Goal: Task Accomplishment & Management: Complete application form

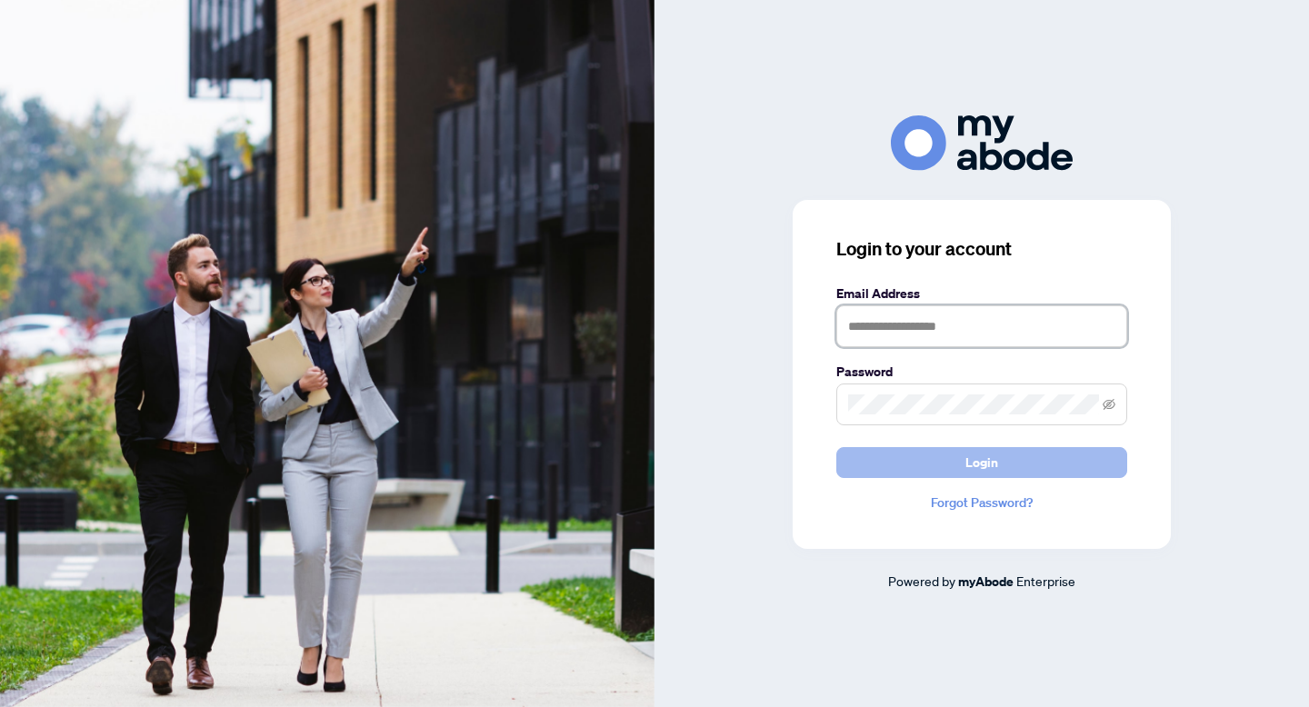
type input "**********"
click at [887, 465] on button "Login" at bounding box center [981, 462] width 291 height 31
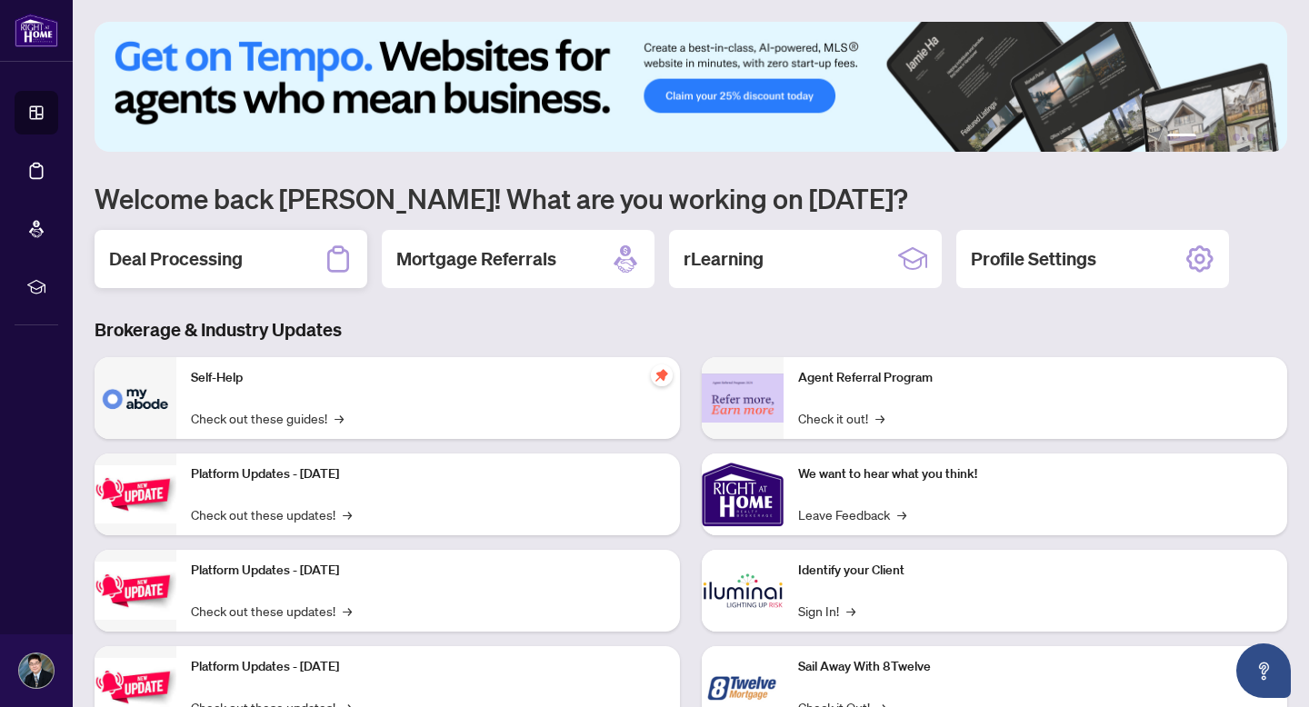
click at [186, 250] on h2 "Deal Processing" at bounding box center [176, 258] width 134 height 25
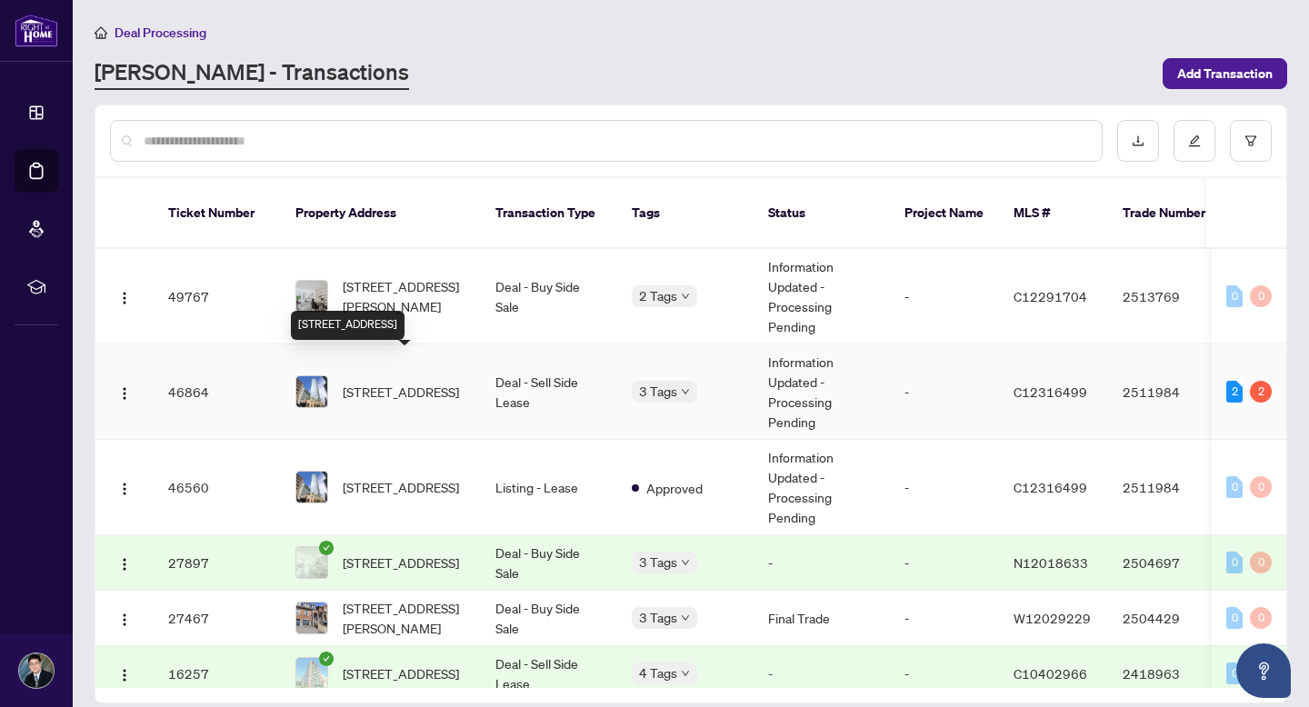
click at [385, 382] on span "[STREET_ADDRESS]" at bounding box center [401, 392] width 116 height 20
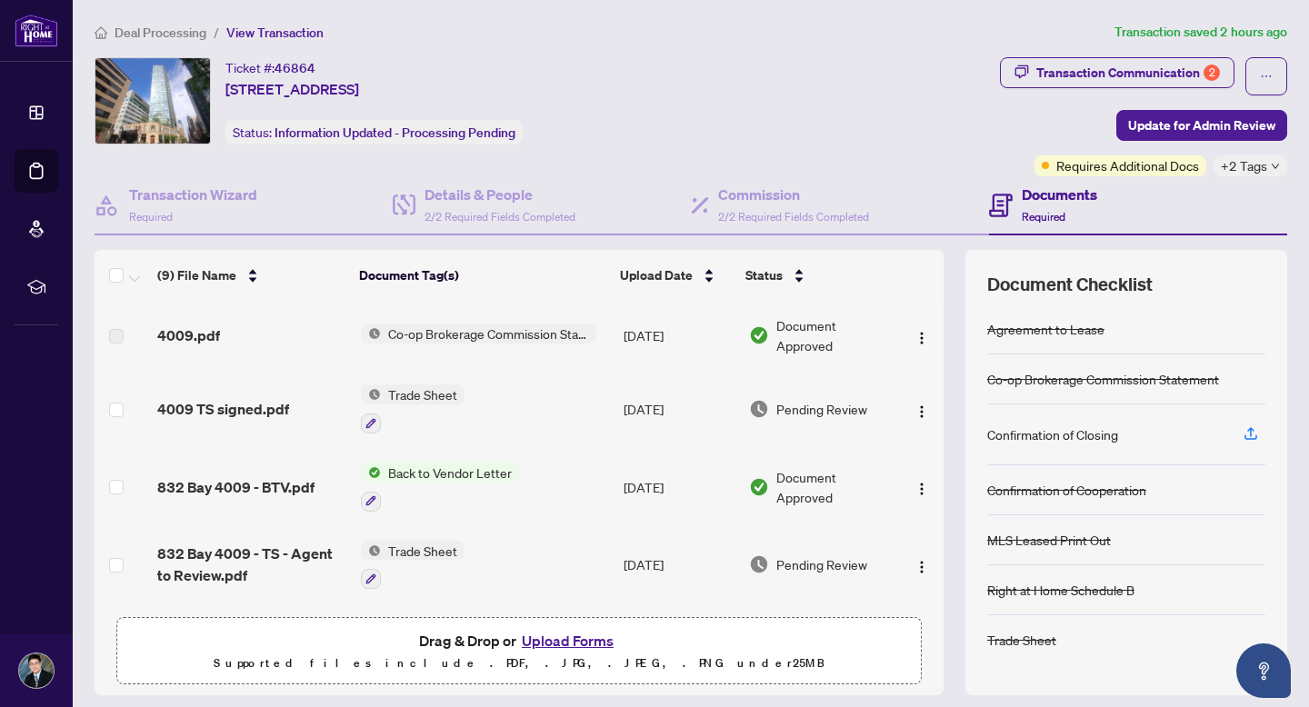
click at [547, 640] on button "Upload Forms" at bounding box center [567, 641] width 103 height 24
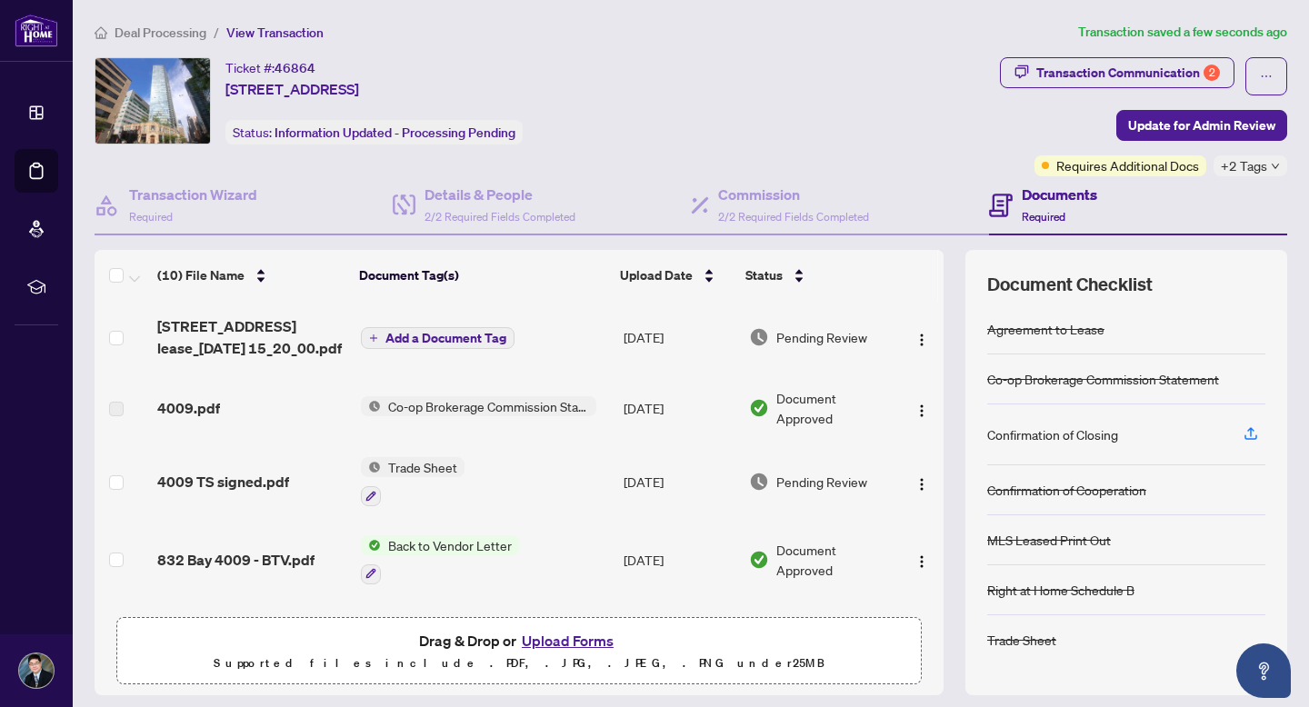
click at [438, 333] on span "Add a Document Tag" at bounding box center [445, 338] width 121 height 13
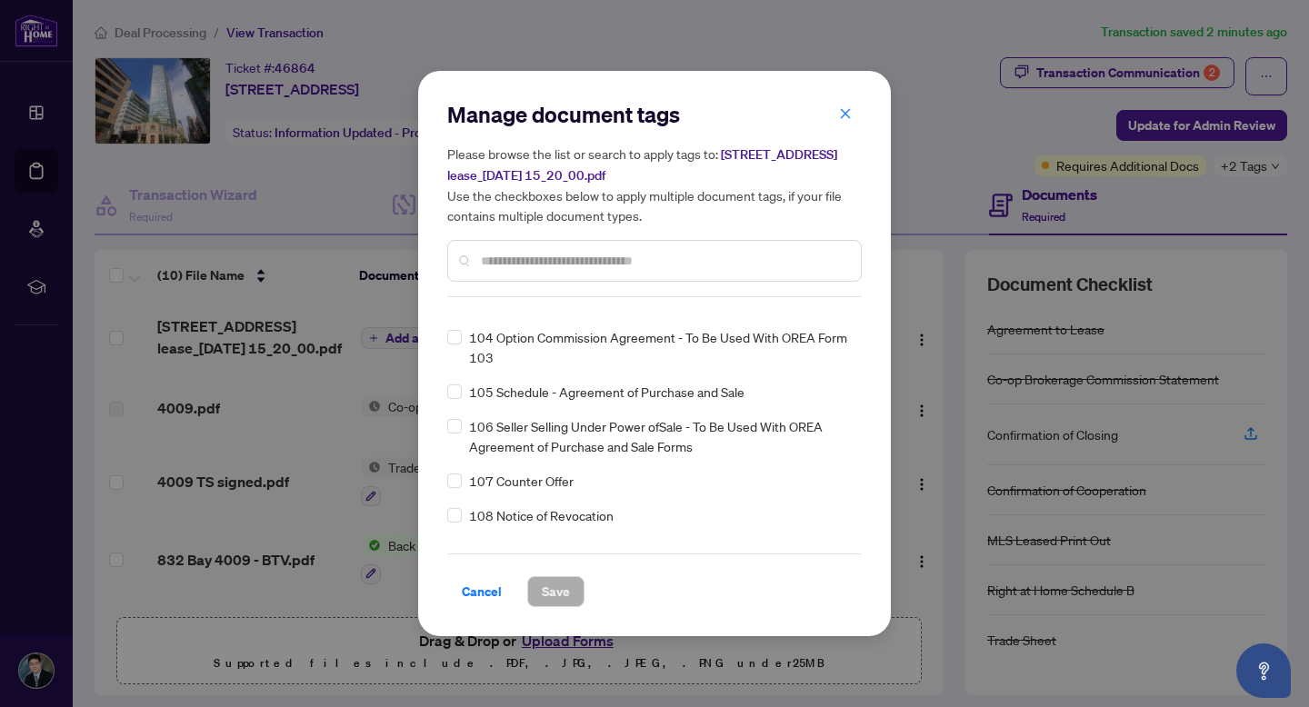
scroll to position [4517, 0]
click at [473, 589] on span "Cancel" at bounding box center [482, 591] width 40 height 29
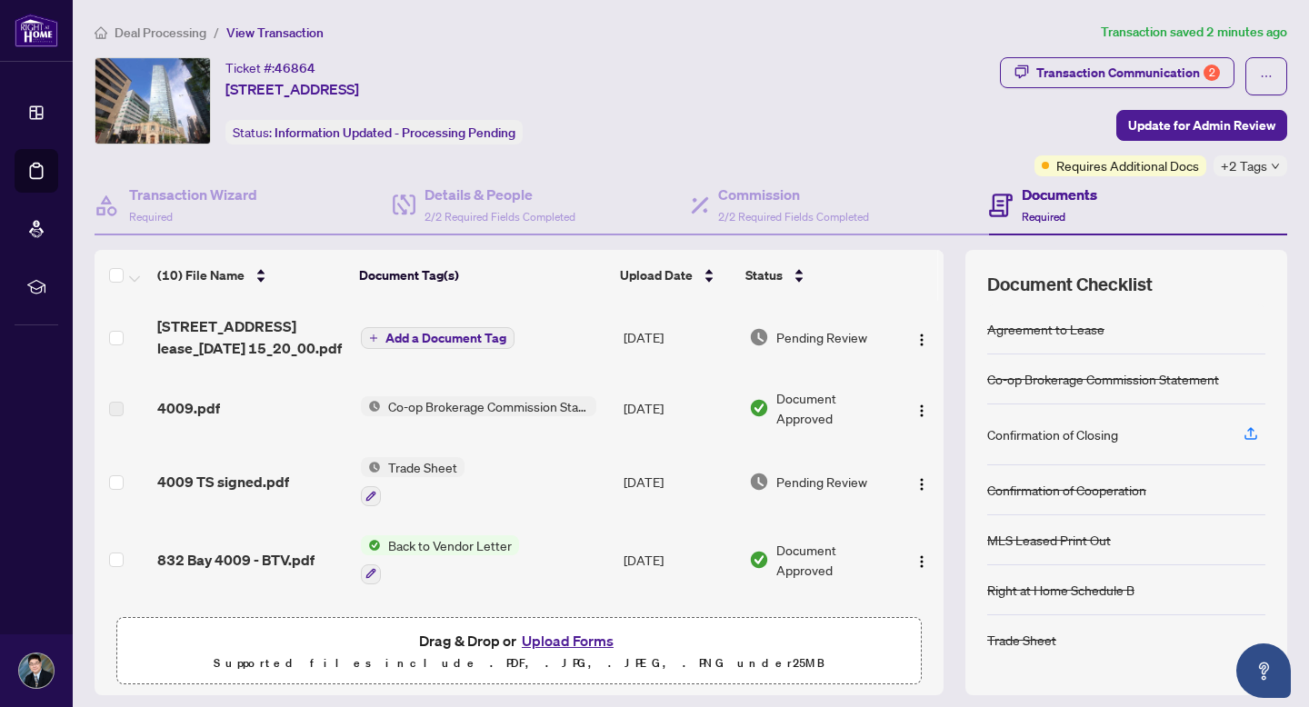
click at [401, 337] on span "Add a Document Tag" at bounding box center [445, 338] width 121 height 13
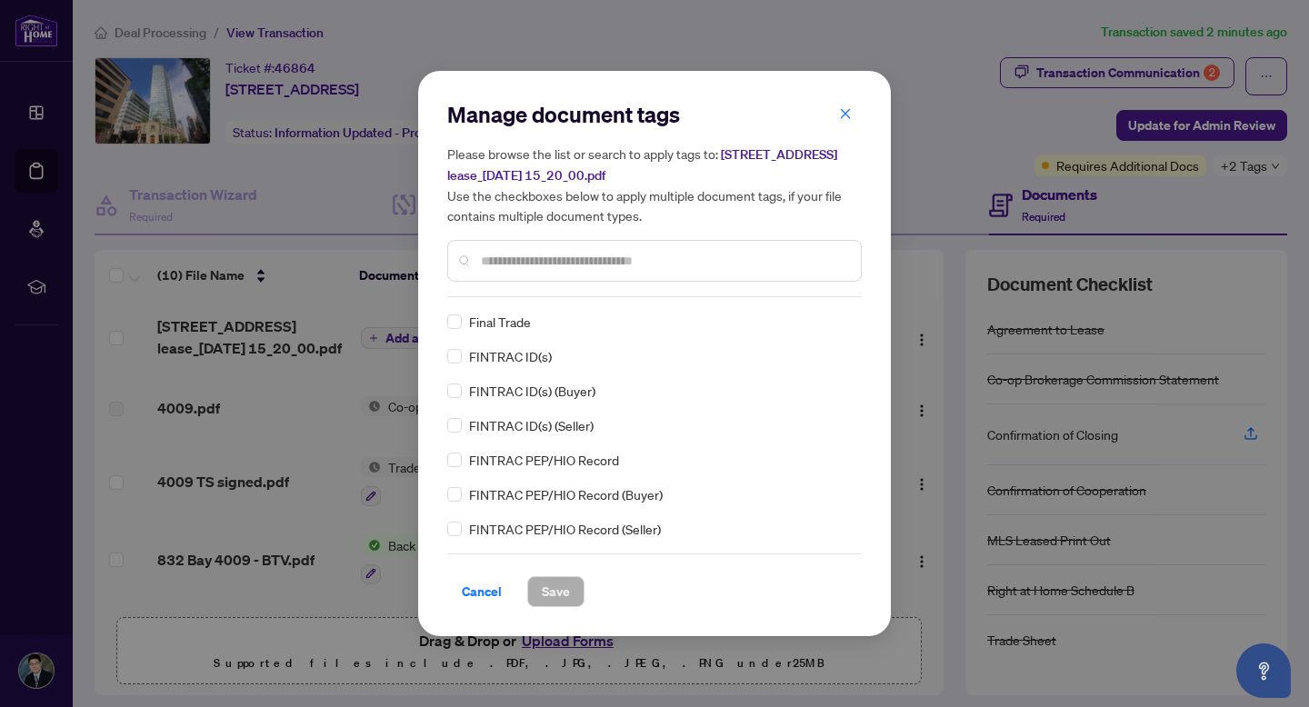
scroll to position [1836, 0]
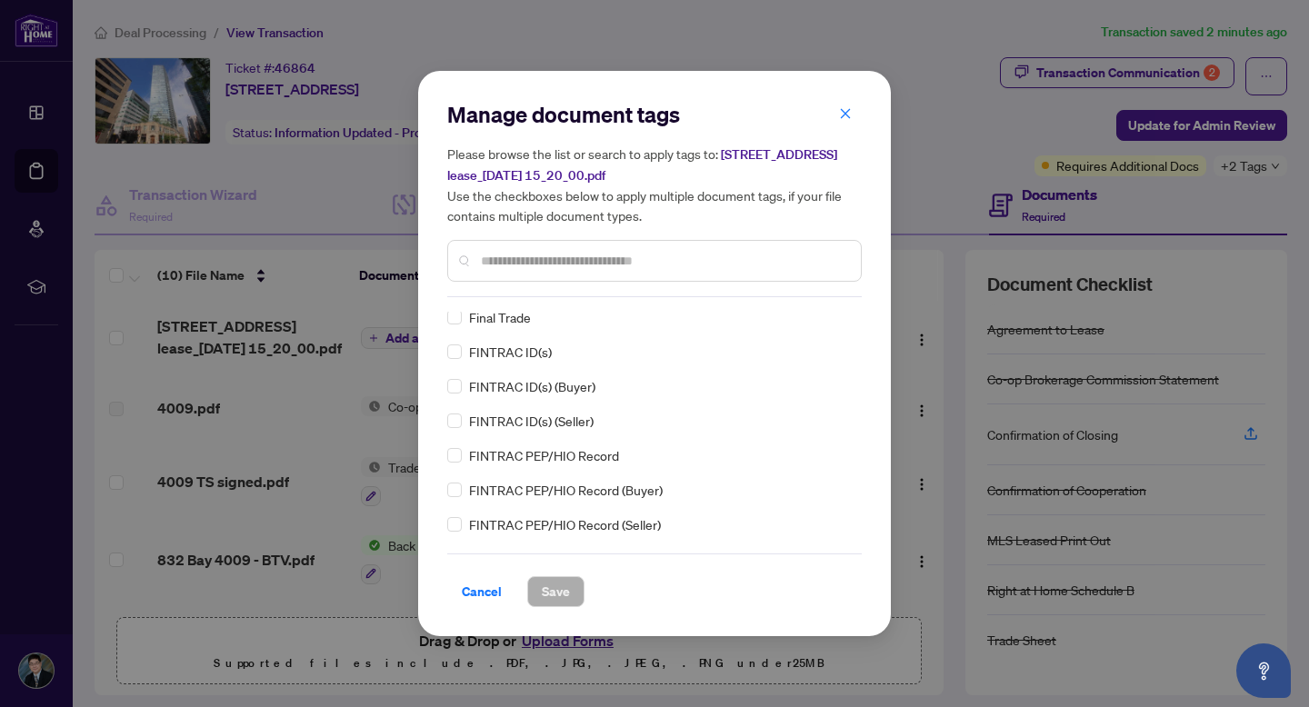
click at [509, 262] on input "text" at bounding box center [663, 261] width 365 height 20
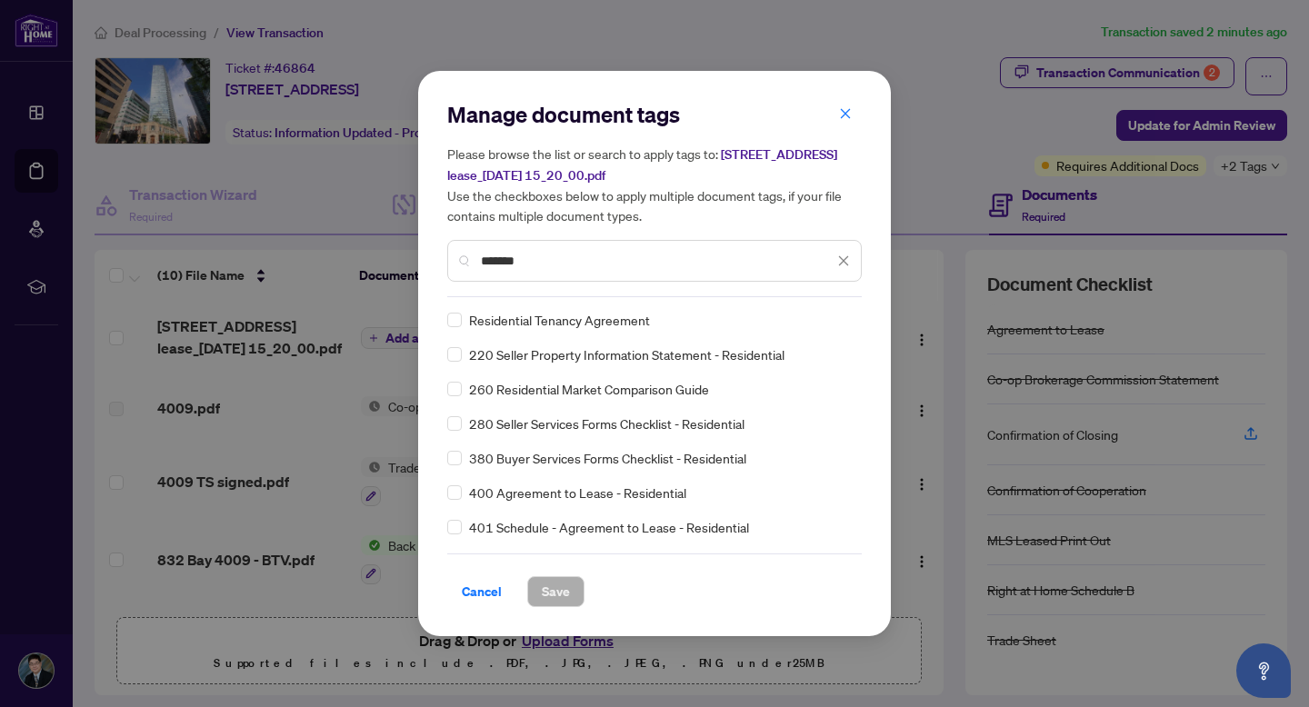
scroll to position [0, 0]
type input "**********"
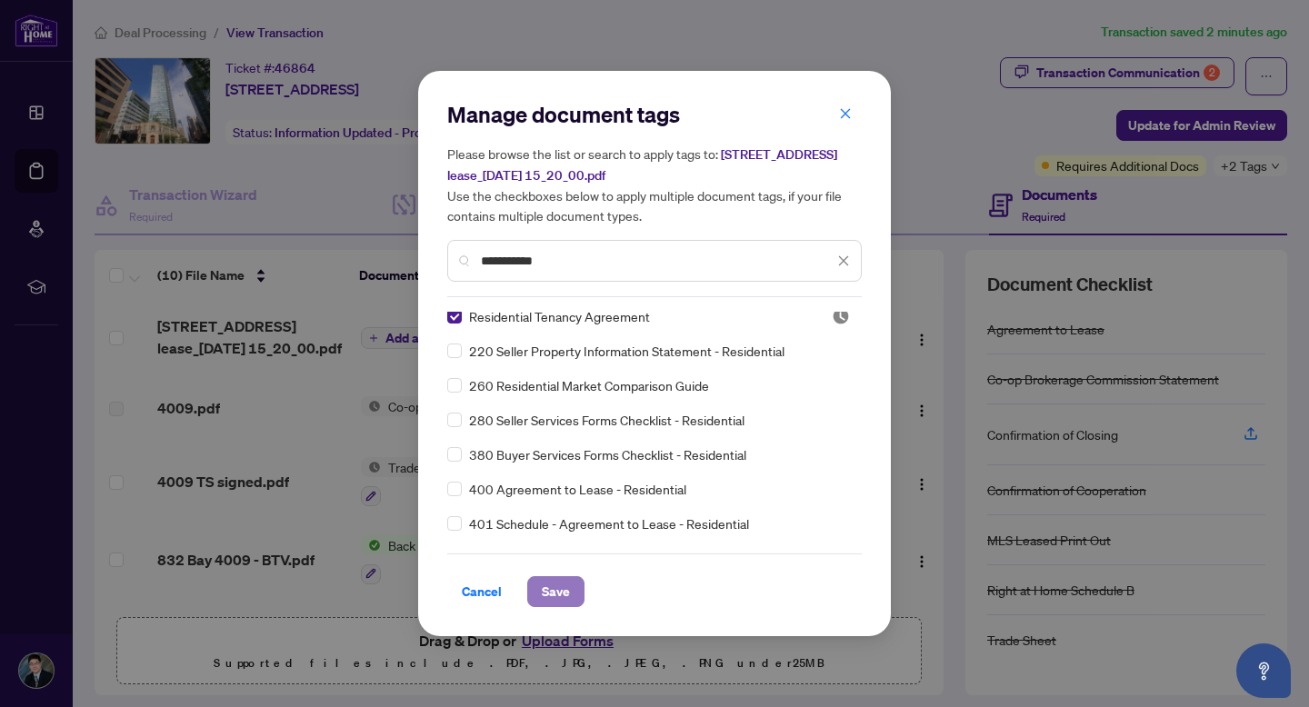
click at [548, 586] on span "Save" at bounding box center [556, 591] width 28 height 29
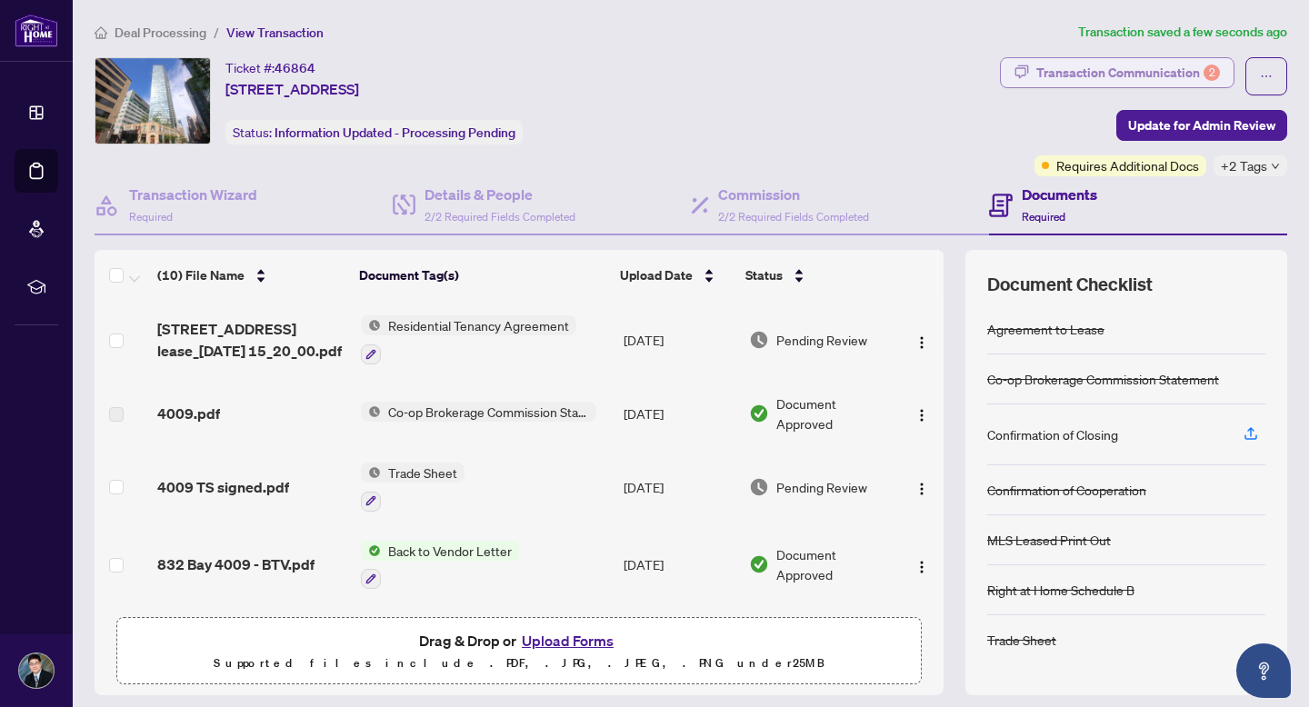
click at [1191, 67] on div "Transaction Communication 2" at bounding box center [1128, 72] width 184 height 29
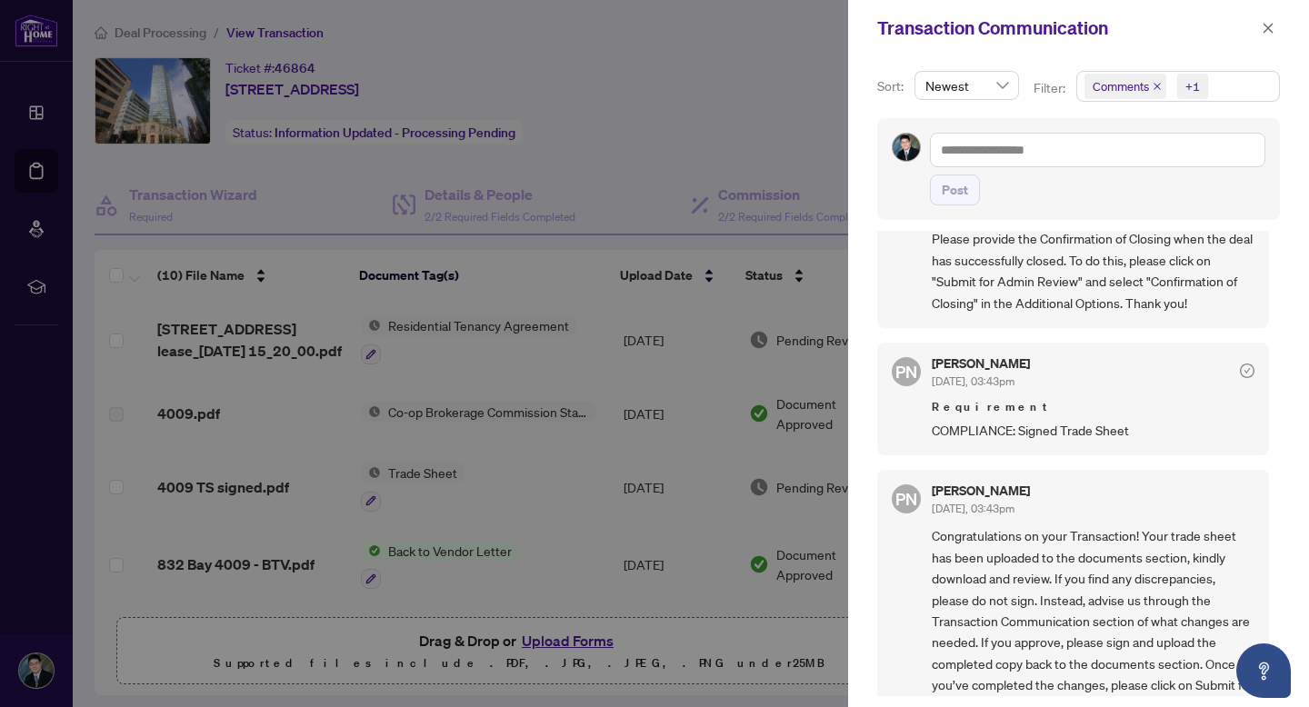
scroll to position [0, 0]
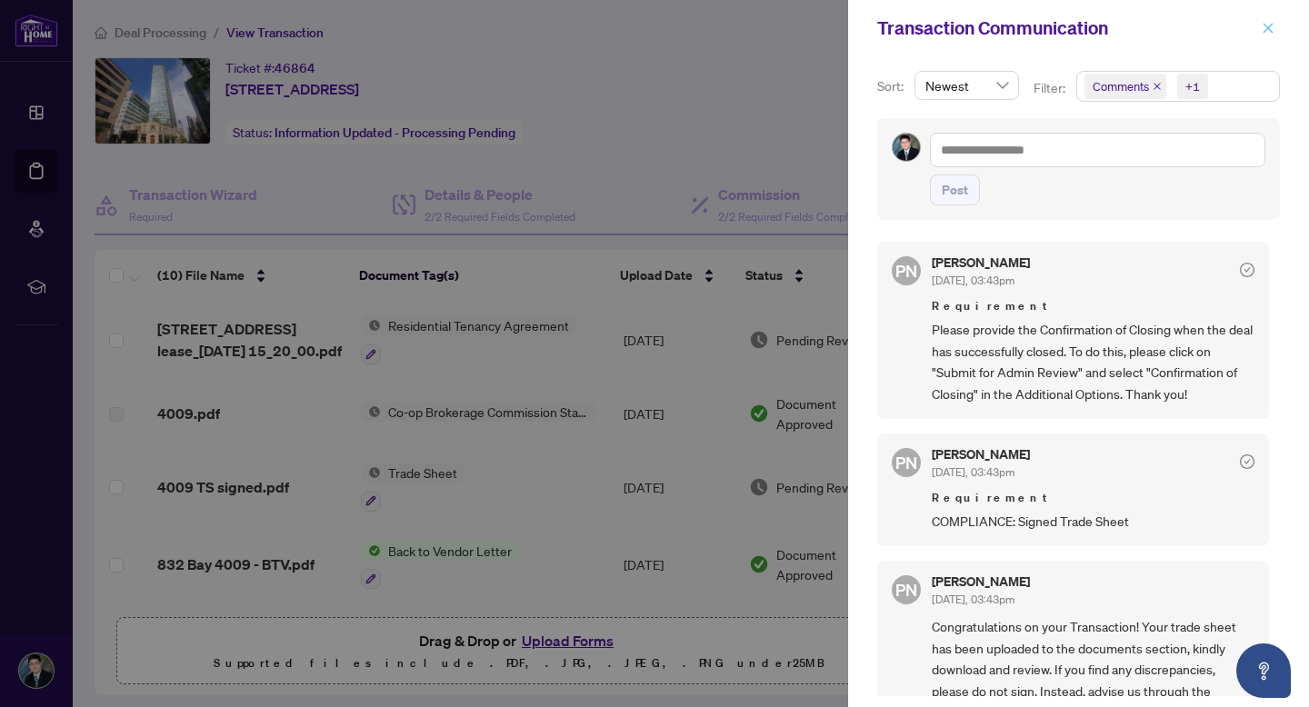
click at [1272, 25] on icon "close" at bounding box center [1268, 28] width 13 height 13
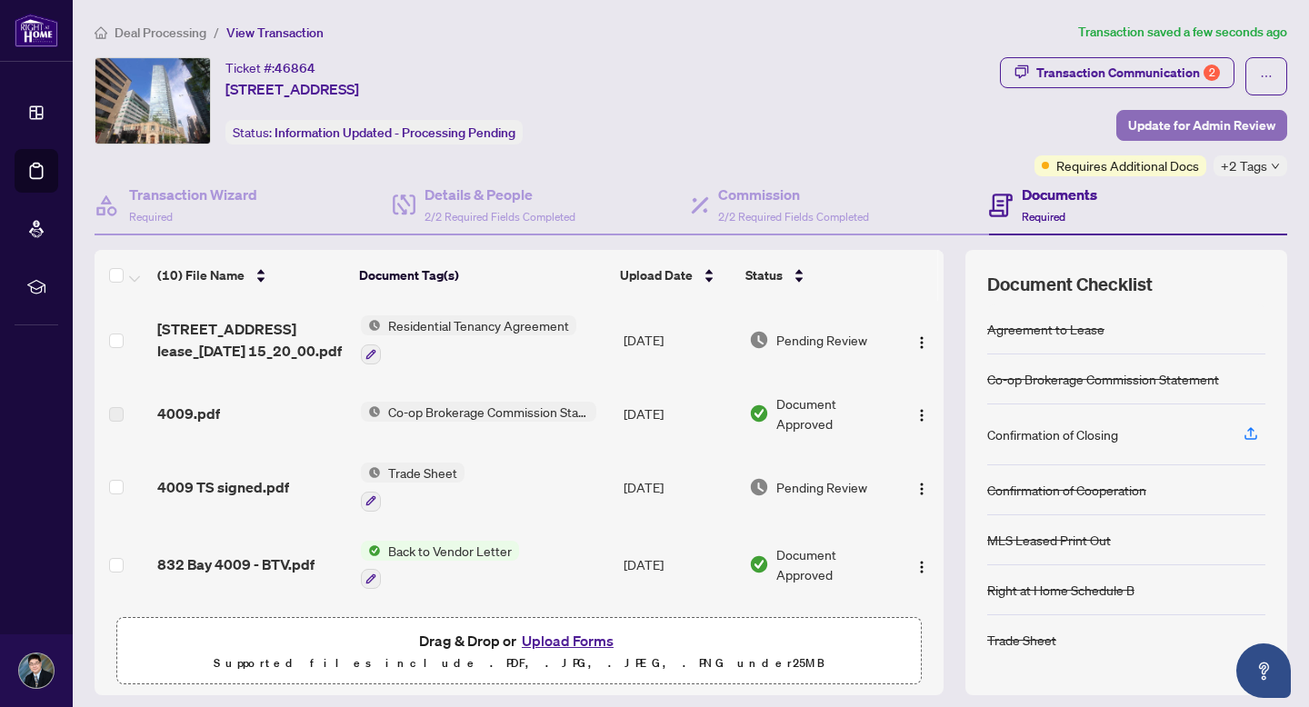
click at [1187, 118] on span "Update for Admin Review" at bounding box center [1201, 125] width 147 height 29
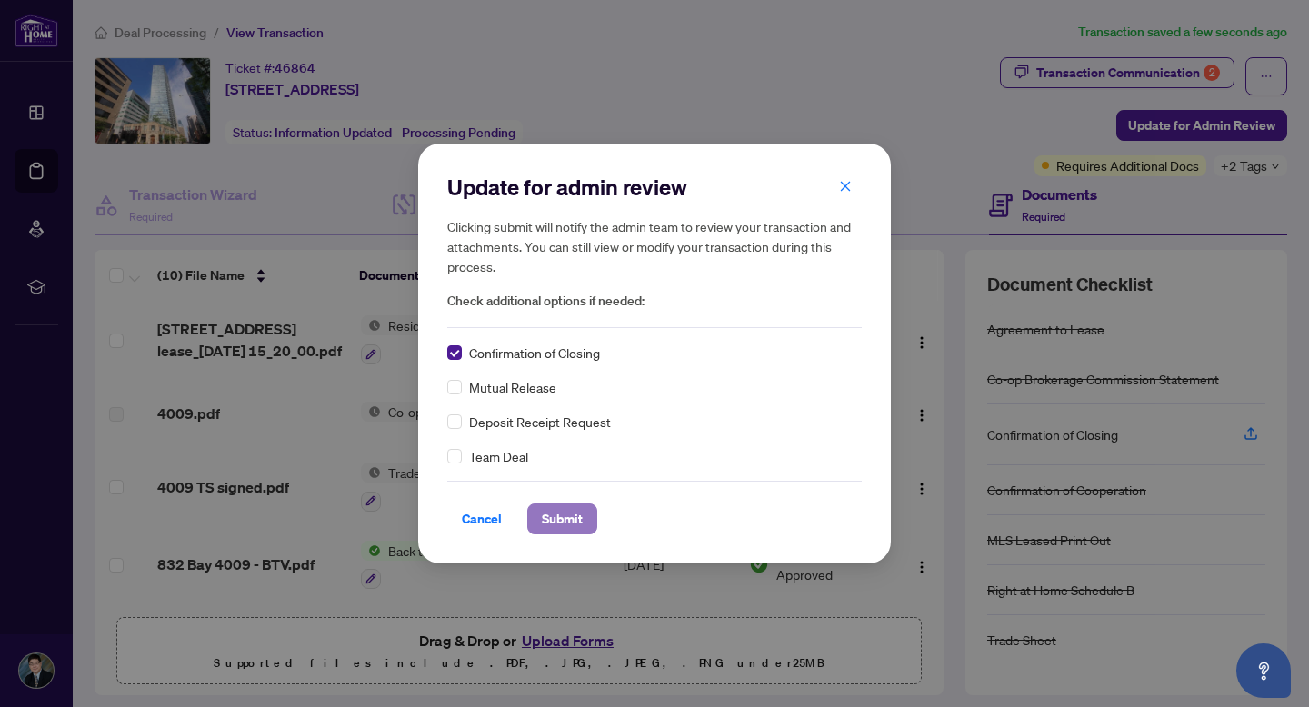
click at [548, 519] on span "Submit" at bounding box center [562, 519] width 41 height 29
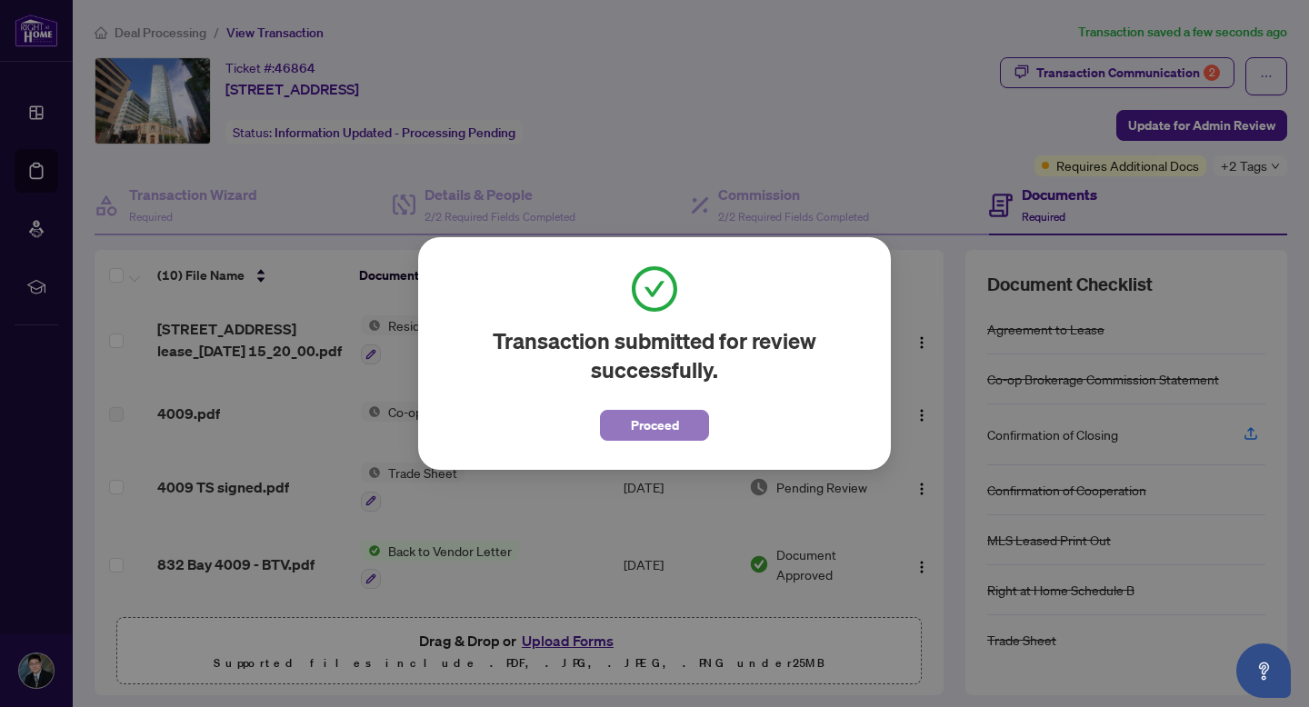
click at [651, 433] on span "Proceed" at bounding box center [655, 425] width 48 height 29
